Goal: Information Seeking & Learning: Check status

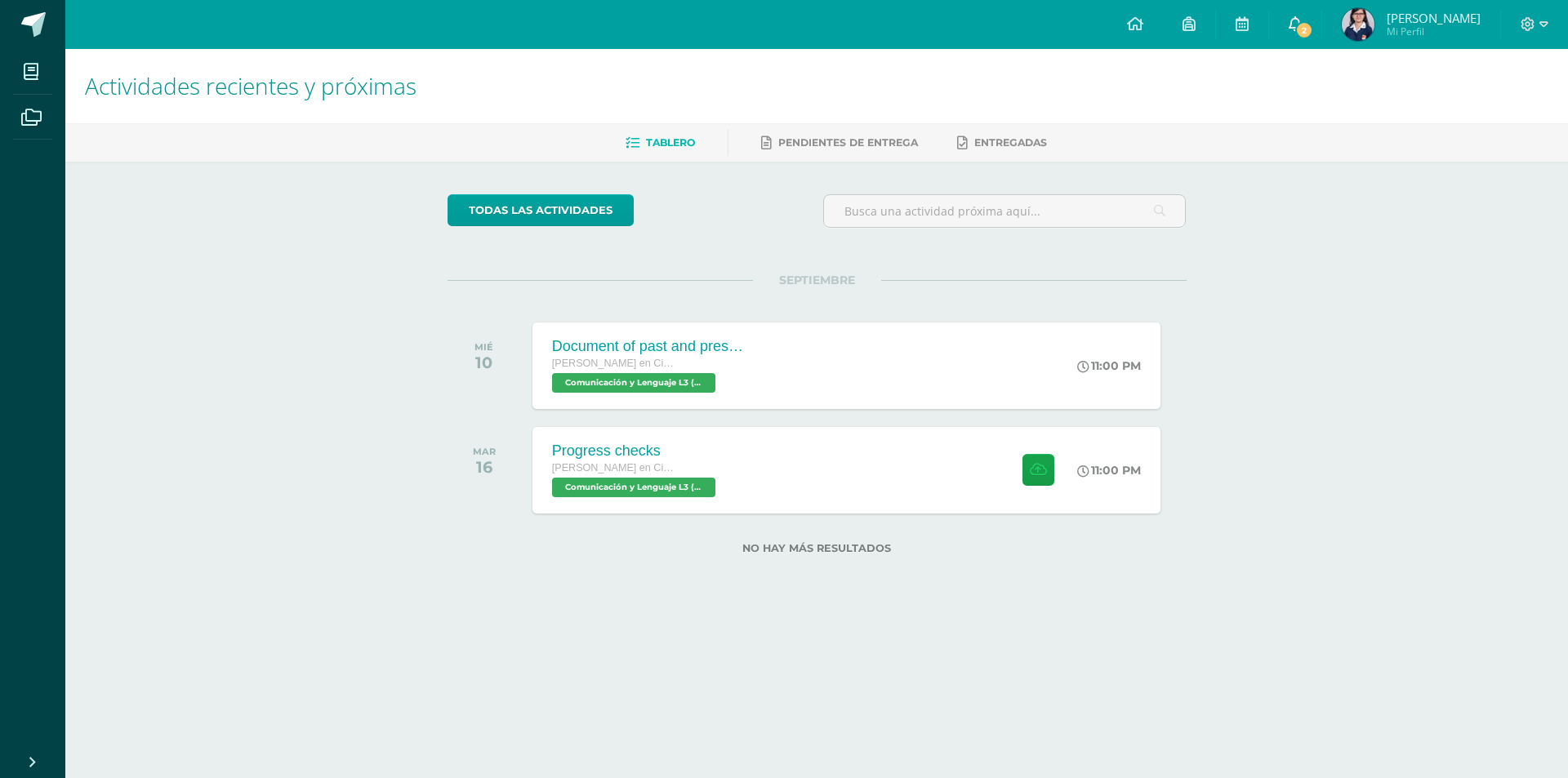
click at [1288, 27] on icon at bounding box center [1294, 23] width 13 height 15
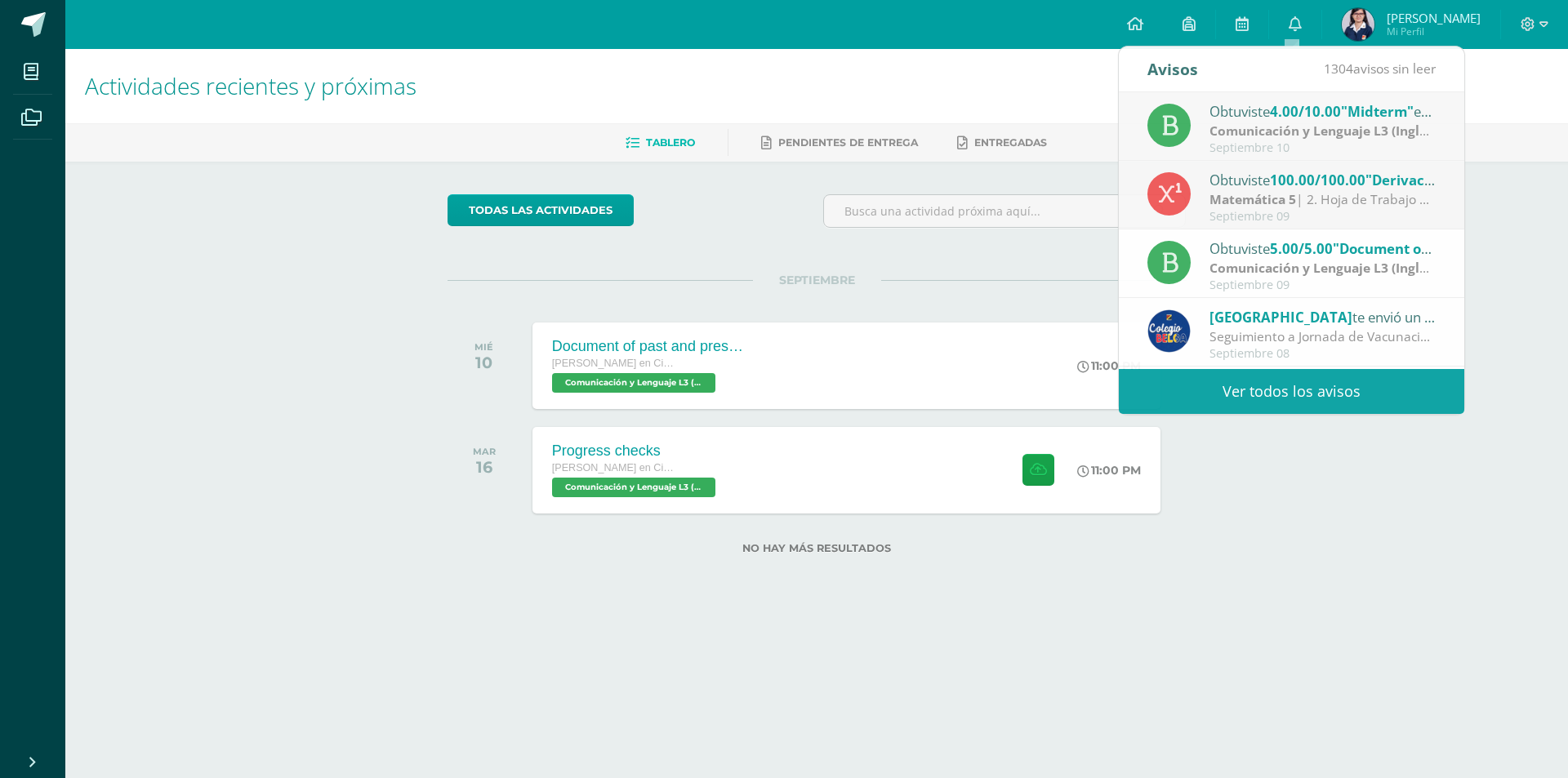
click at [719, 94] on h1 "Actividades recientes y próximas" at bounding box center [816, 86] width 1463 height 74
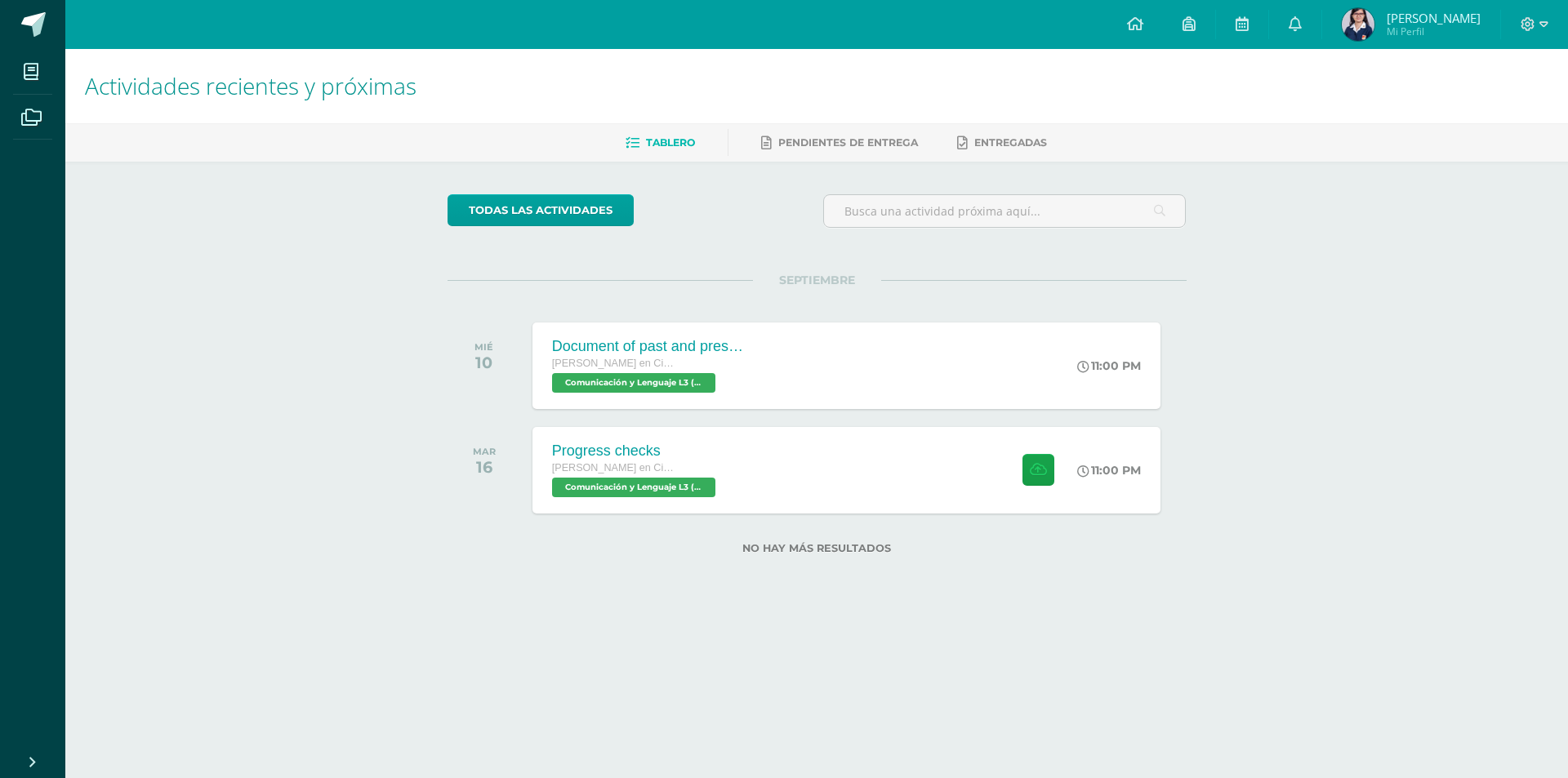
click at [1361, 15] on img at bounding box center [1357, 24] width 33 height 33
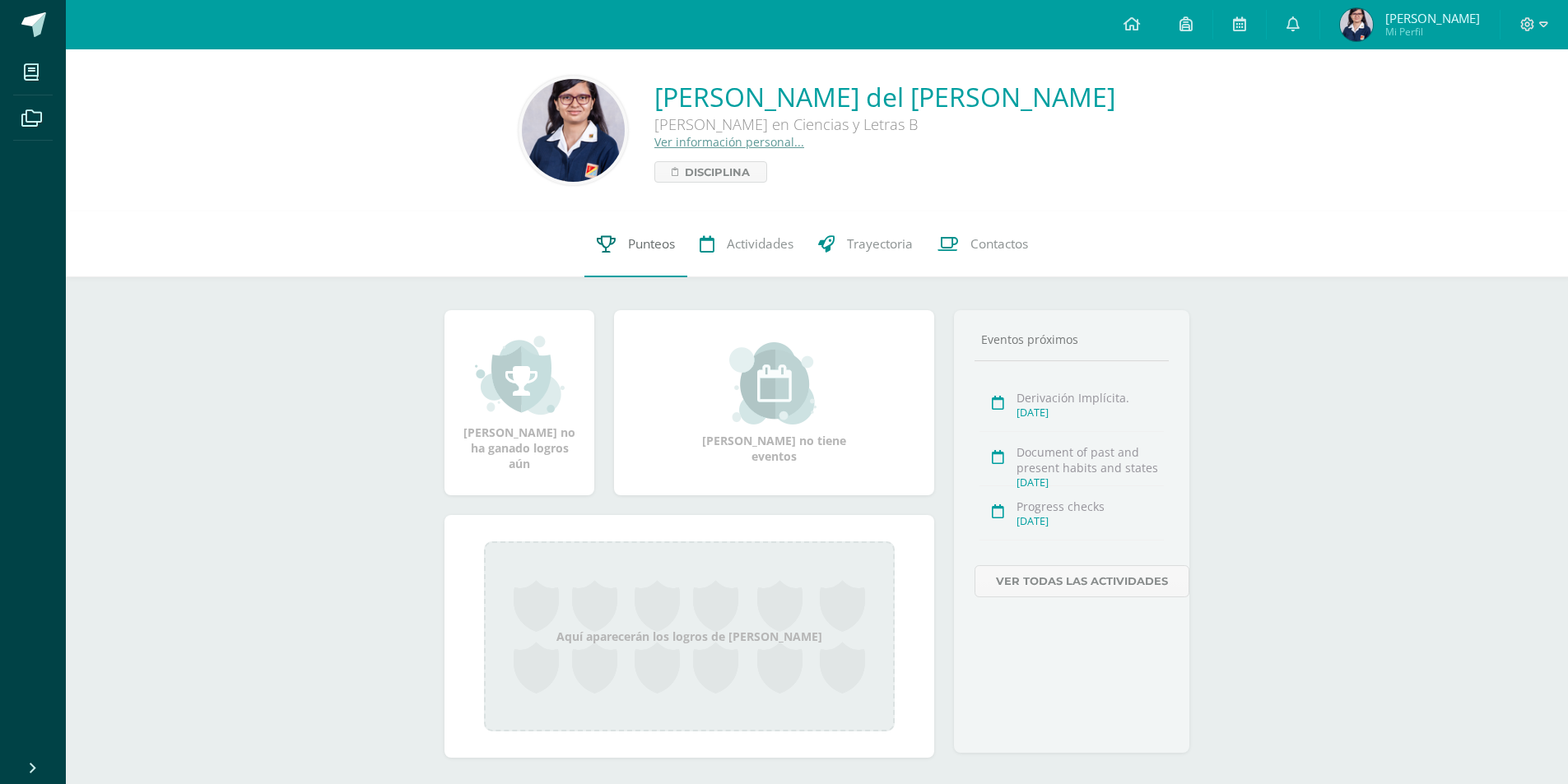
click at [667, 251] on span "Punteos" at bounding box center [651, 243] width 47 height 17
